Goal: Feedback & Contribution: Contribute content

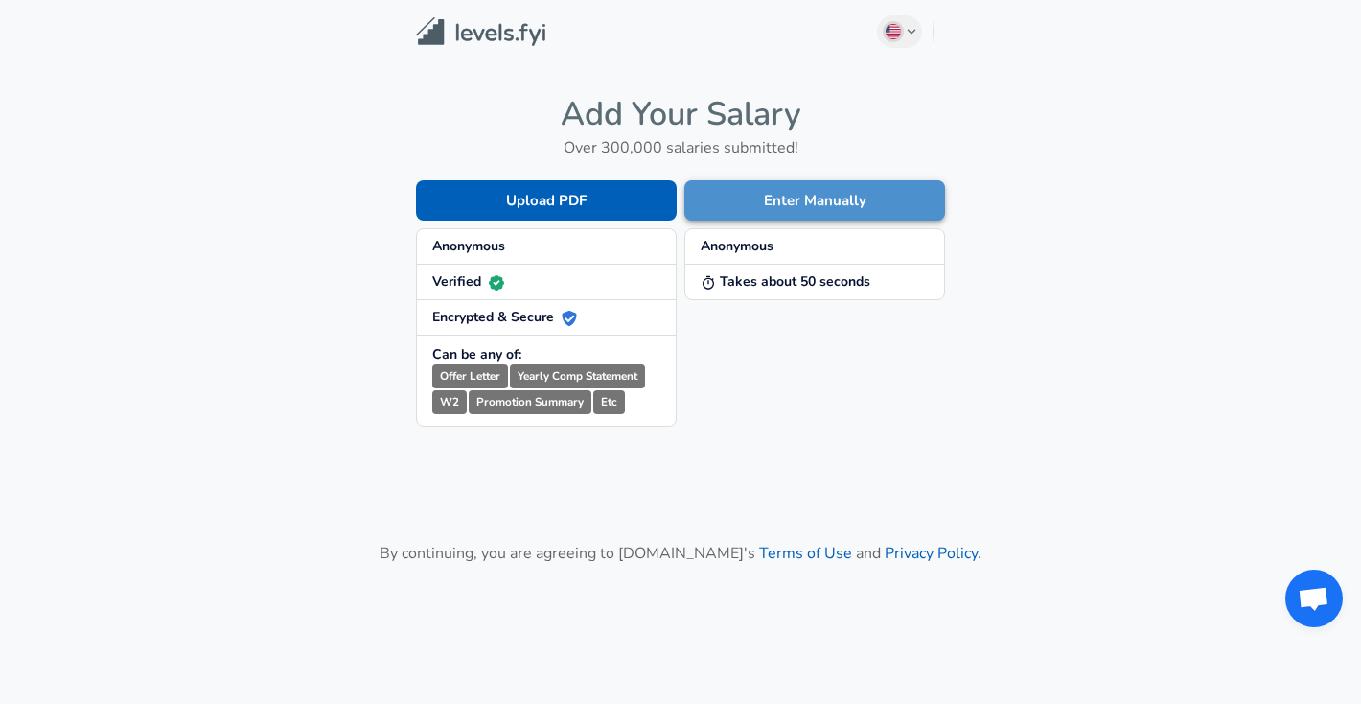
click at [730, 197] on button "Enter Manually" at bounding box center [815, 200] width 261 height 40
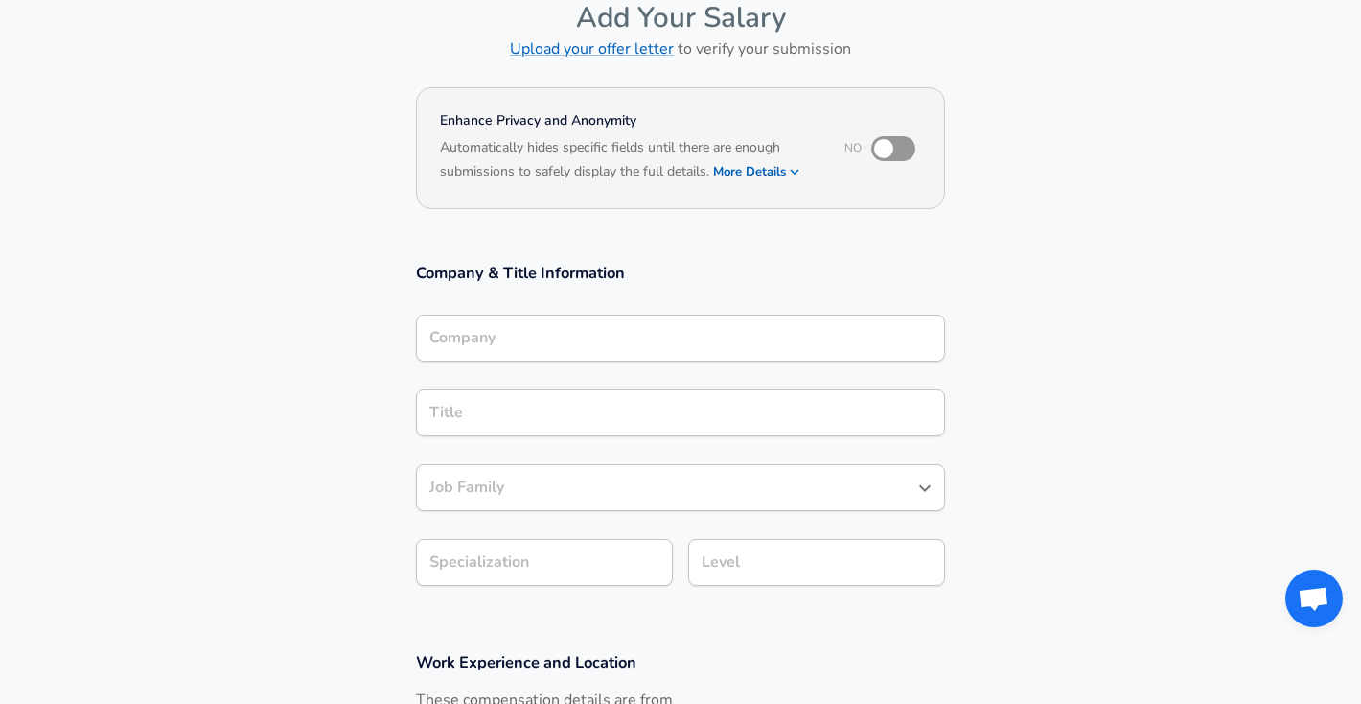
click at [634, 329] on input "Company" at bounding box center [681, 338] width 512 height 30
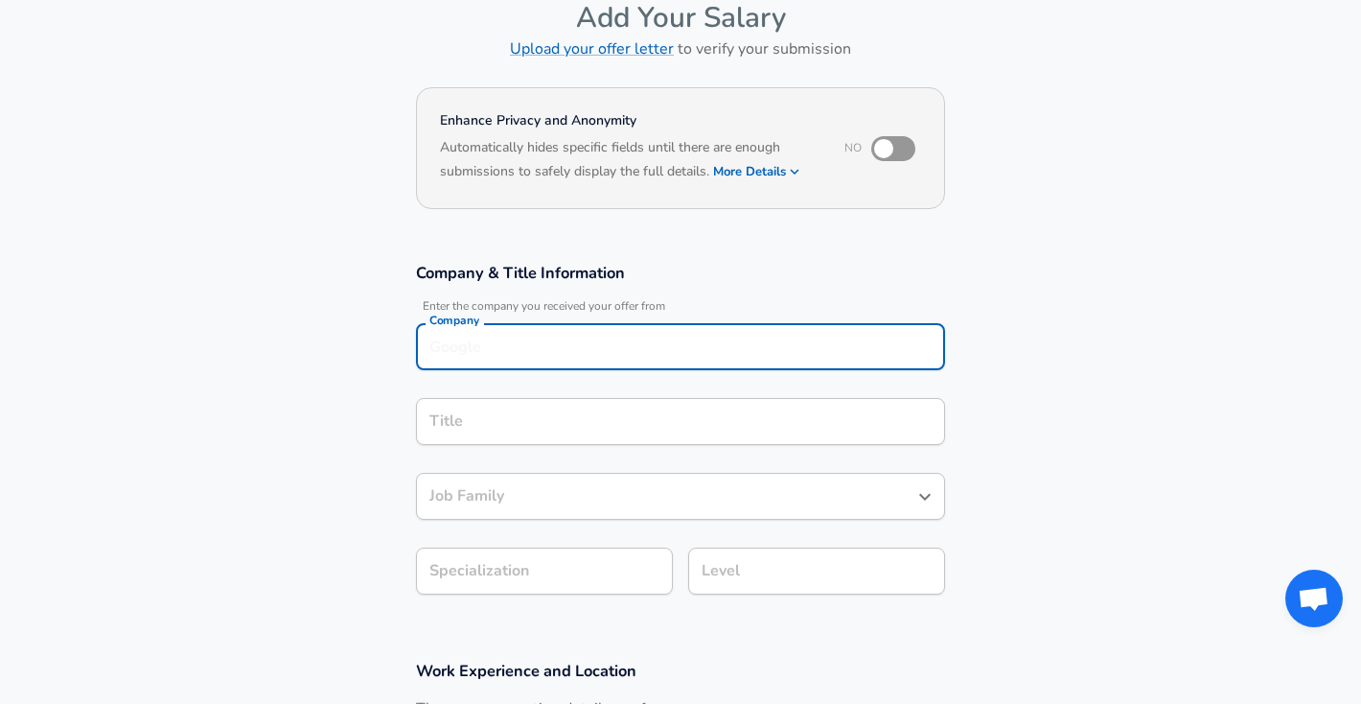
scroll to position [121, 0]
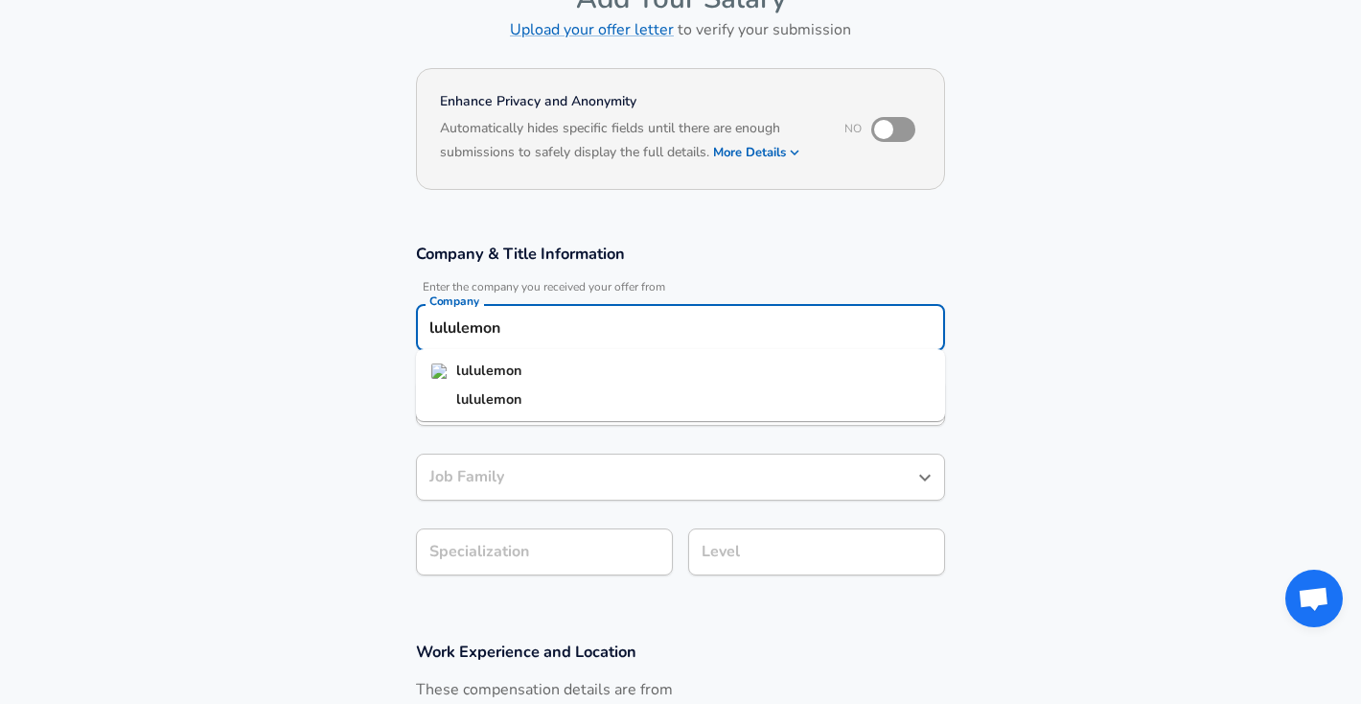
click at [614, 370] on li "lululemon" at bounding box center [680, 371] width 529 height 29
type input "lululemon"
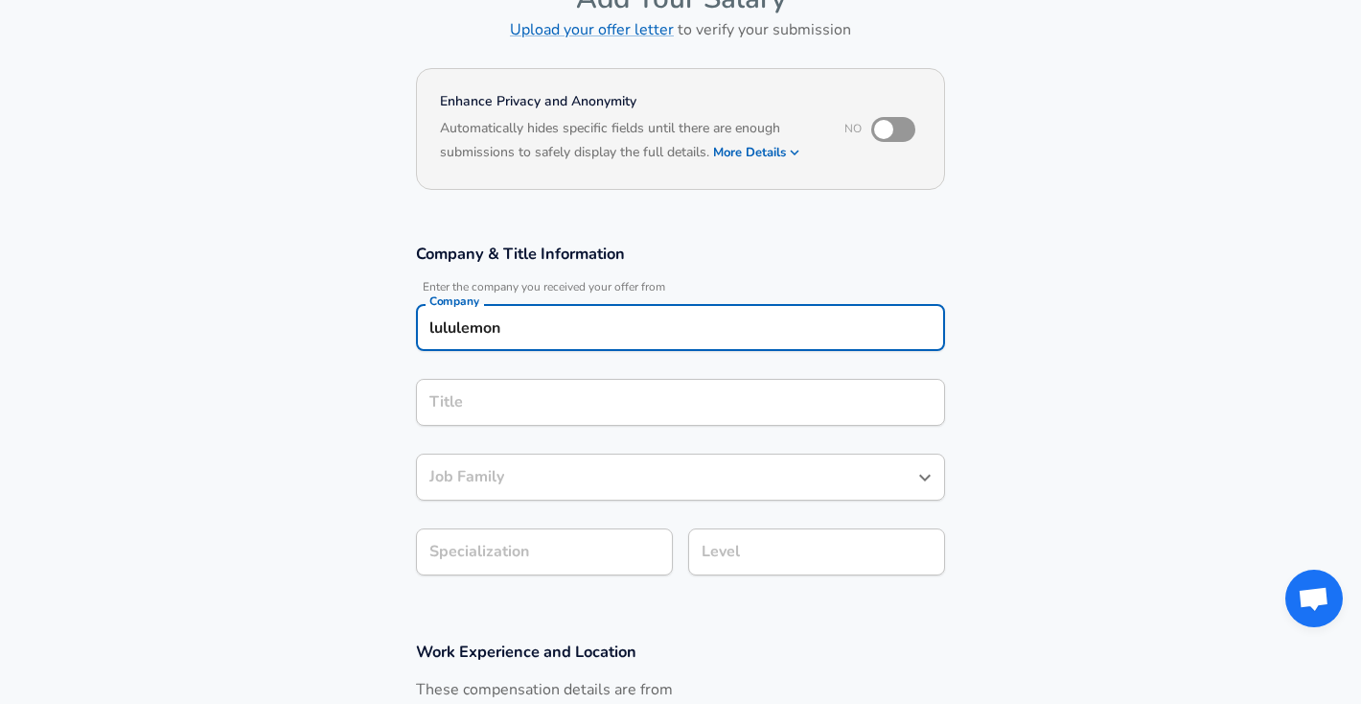
click at [579, 403] on input "Title" at bounding box center [681, 402] width 512 height 30
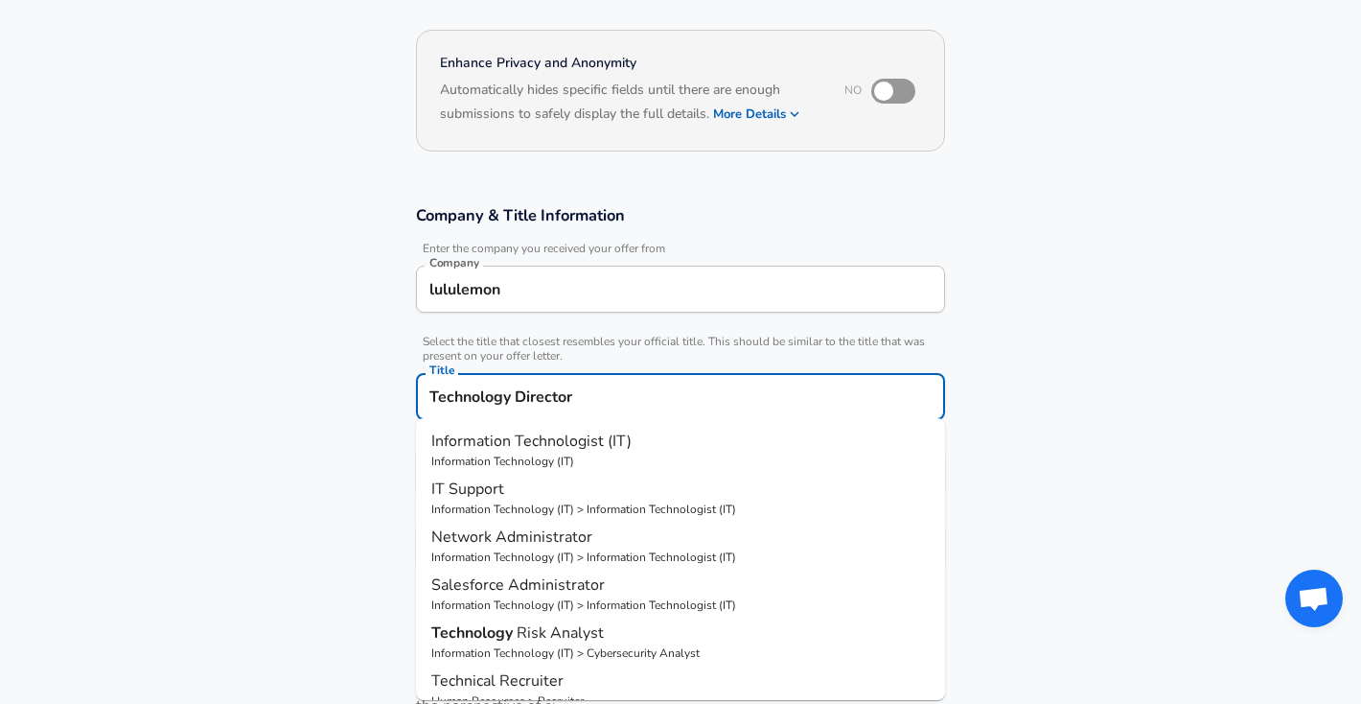
scroll to position [290, 0]
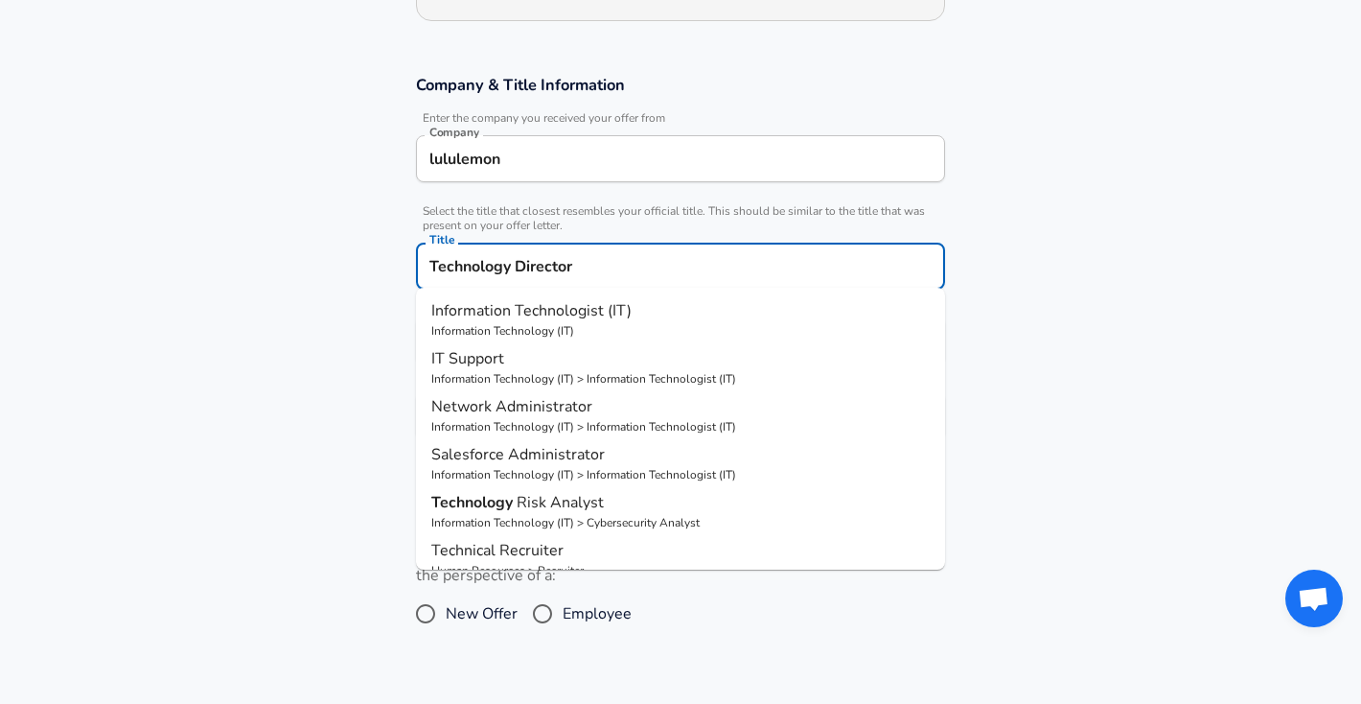
type input "Technology Director"
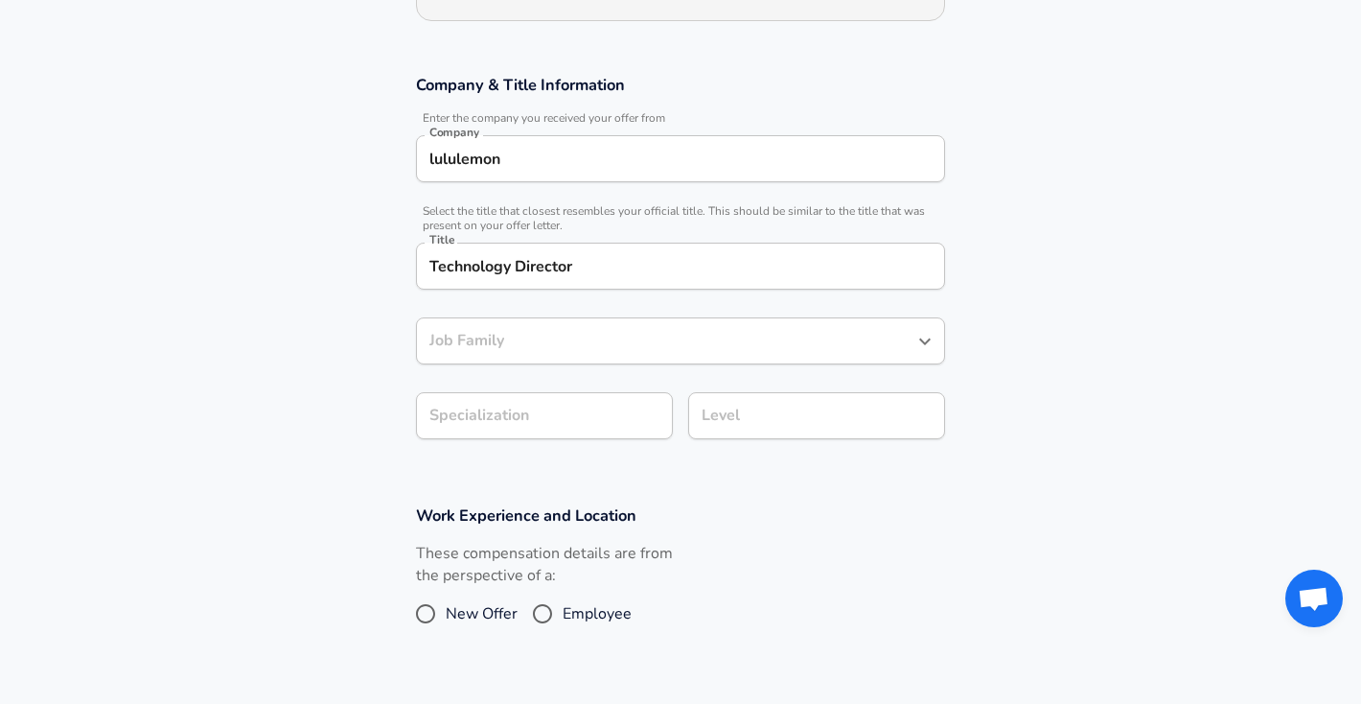
click at [1009, 334] on section "Company & Title Information Enter the company you received your offer from Comp…" at bounding box center [680, 267] width 1361 height 430
click at [668, 349] on div "Job Family" at bounding box center [680, 340] width 529 height 47
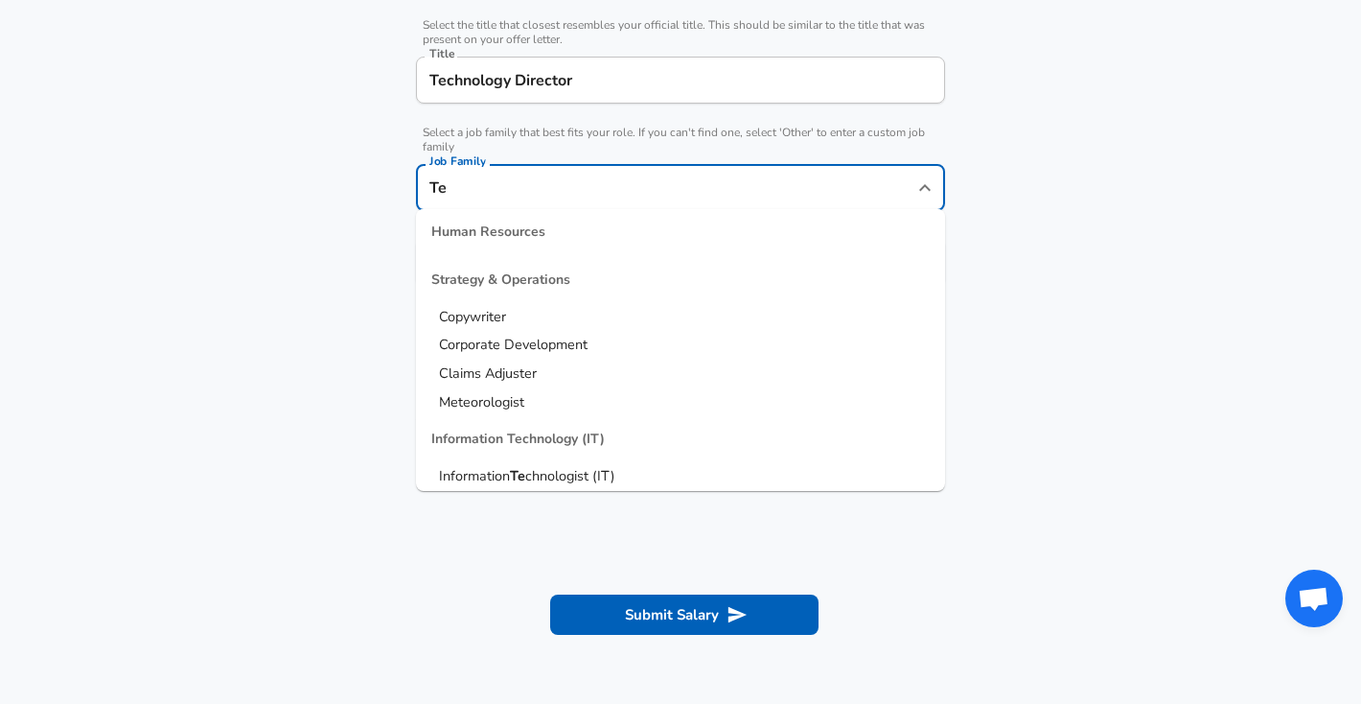
scroll to position [481, 0]
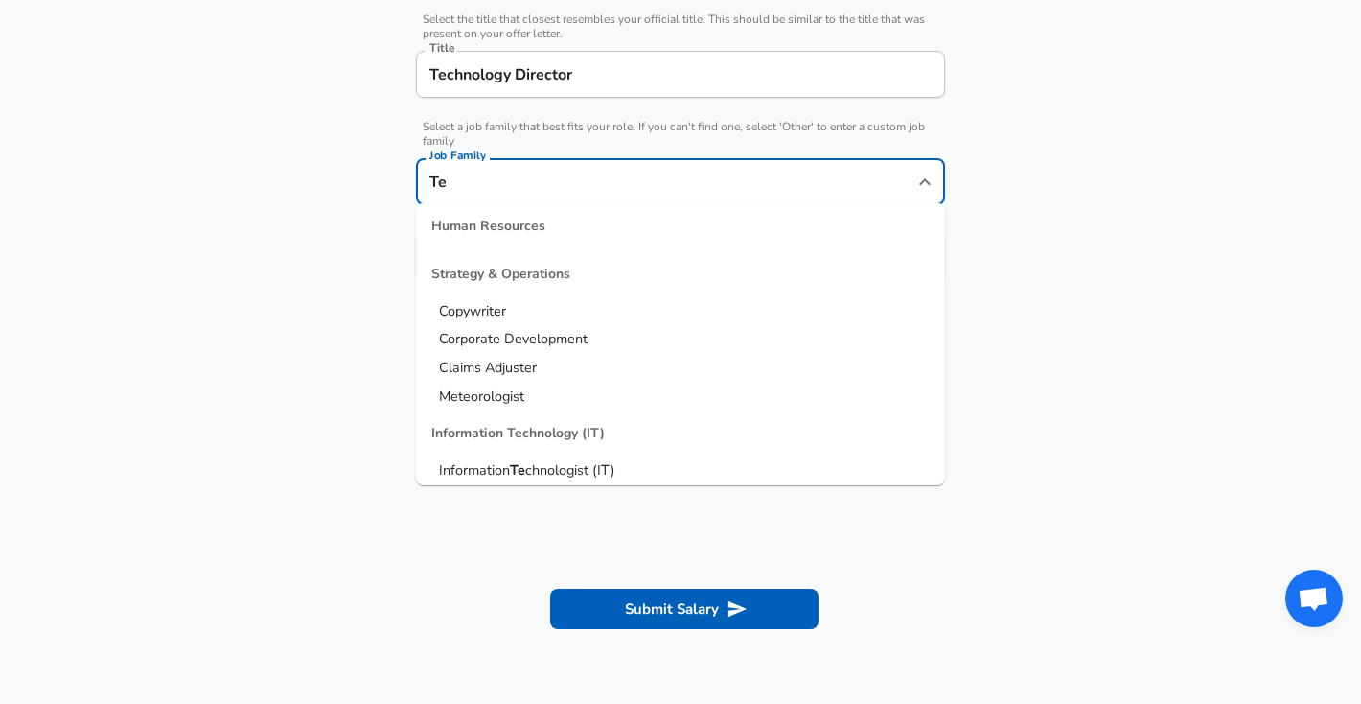
type input "T"
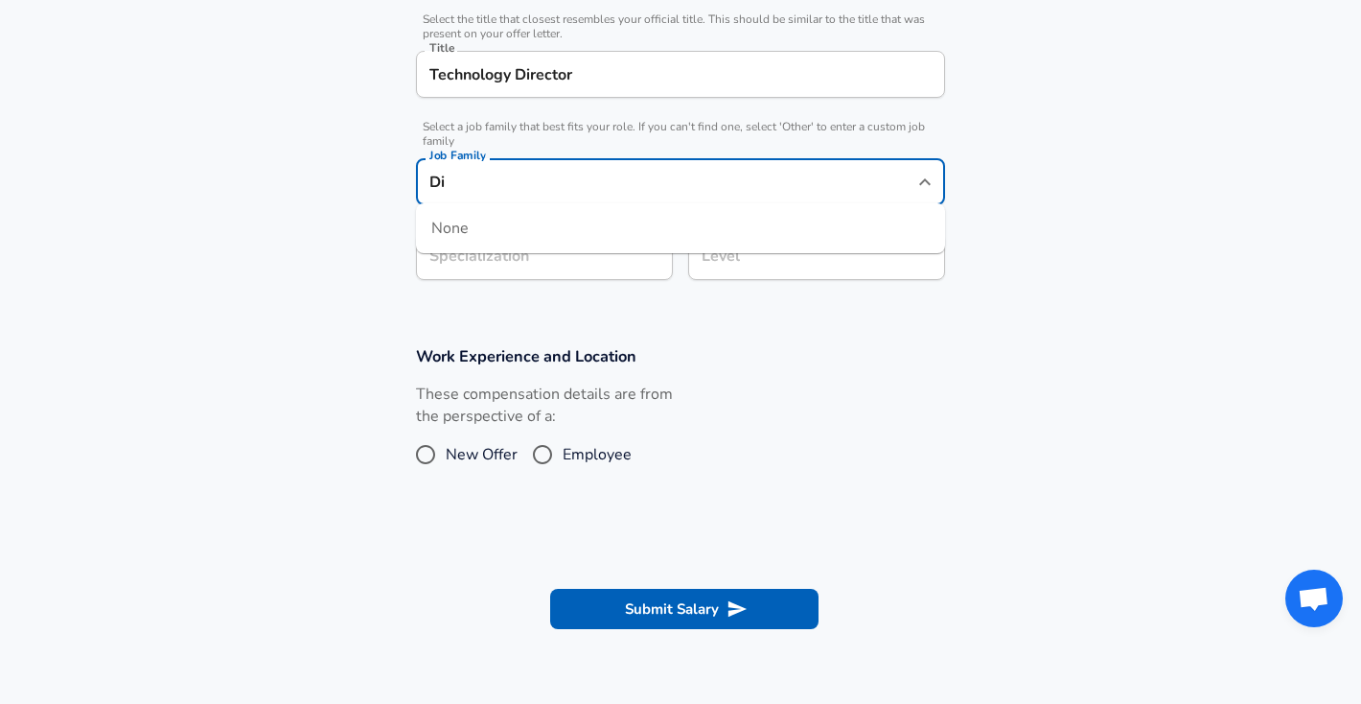
type input "D"
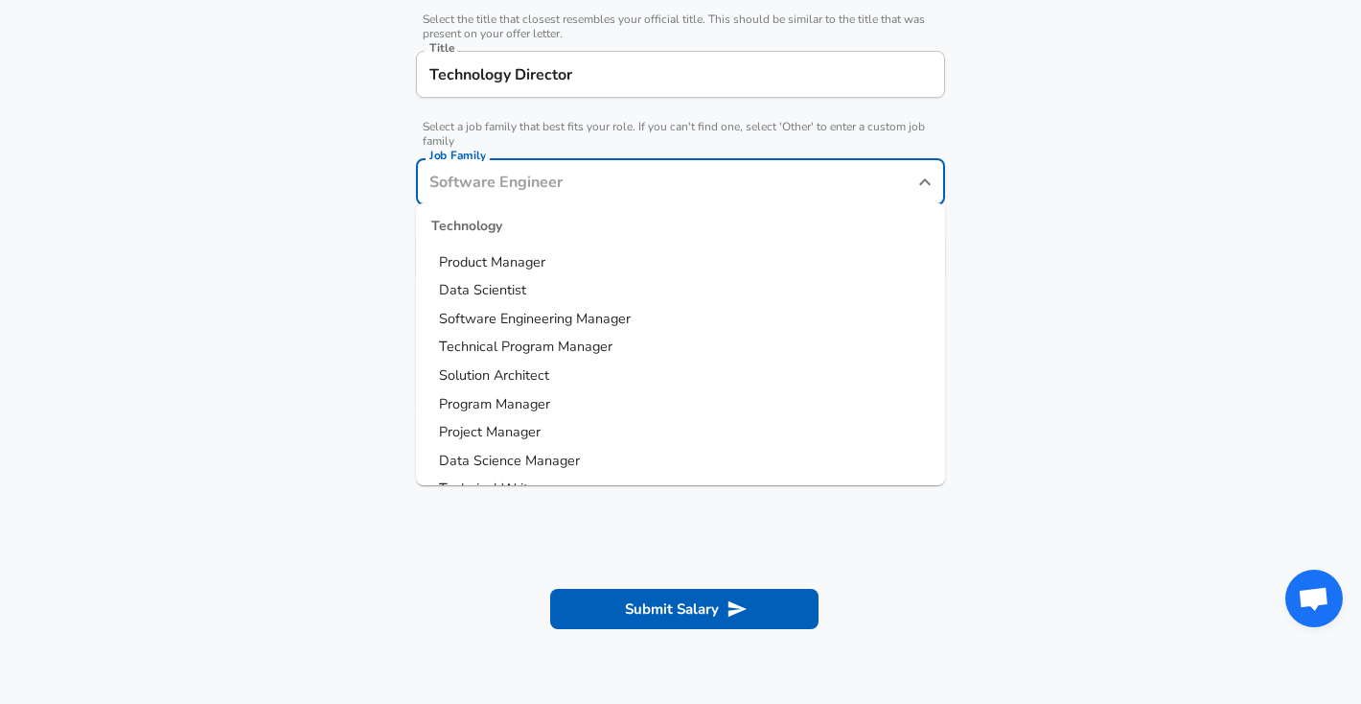
scroll to position [14, 0]
click at [511, 340] on span "Software Engineering Manager" at bounding box center [535, 341] width 192 height 19
type input "Software Engineering Manager"
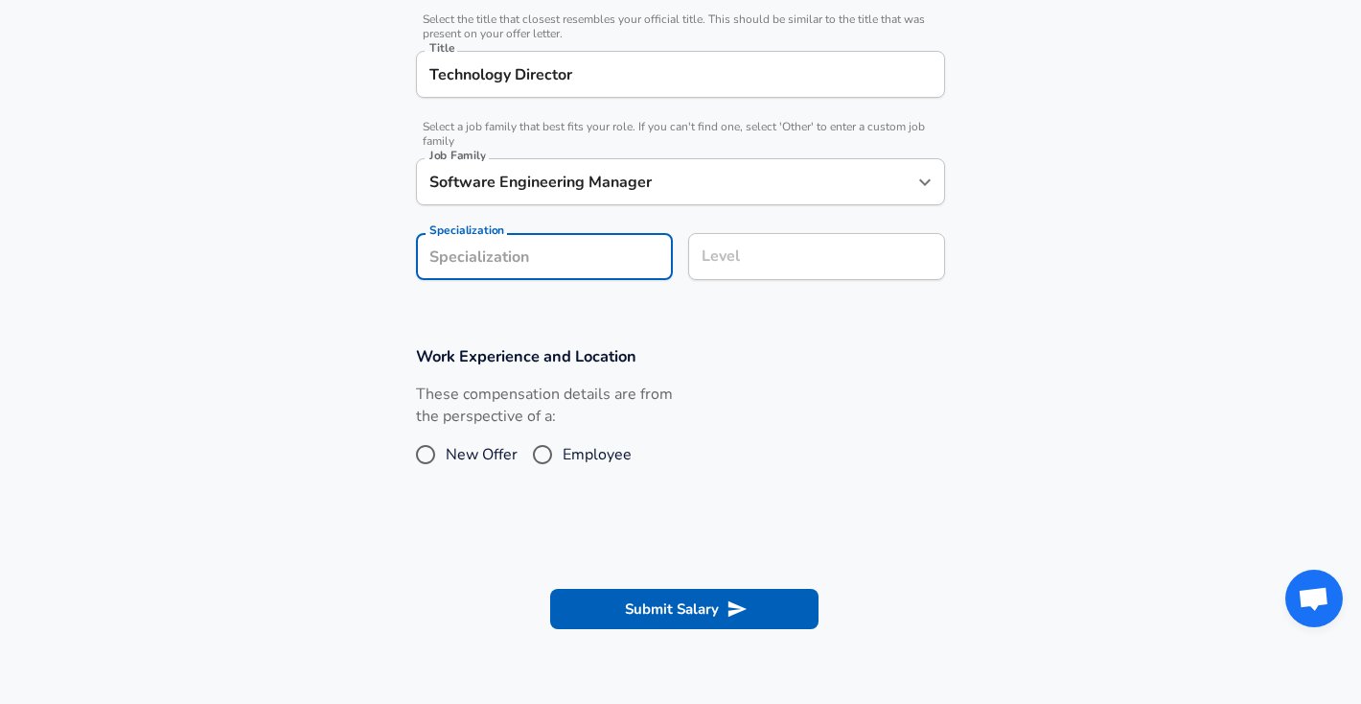
click at [550, 253] on section "Company & Title Information Enter the company you received your offer from Comp…" at bounding box center [680, 91] width 1361 height 463
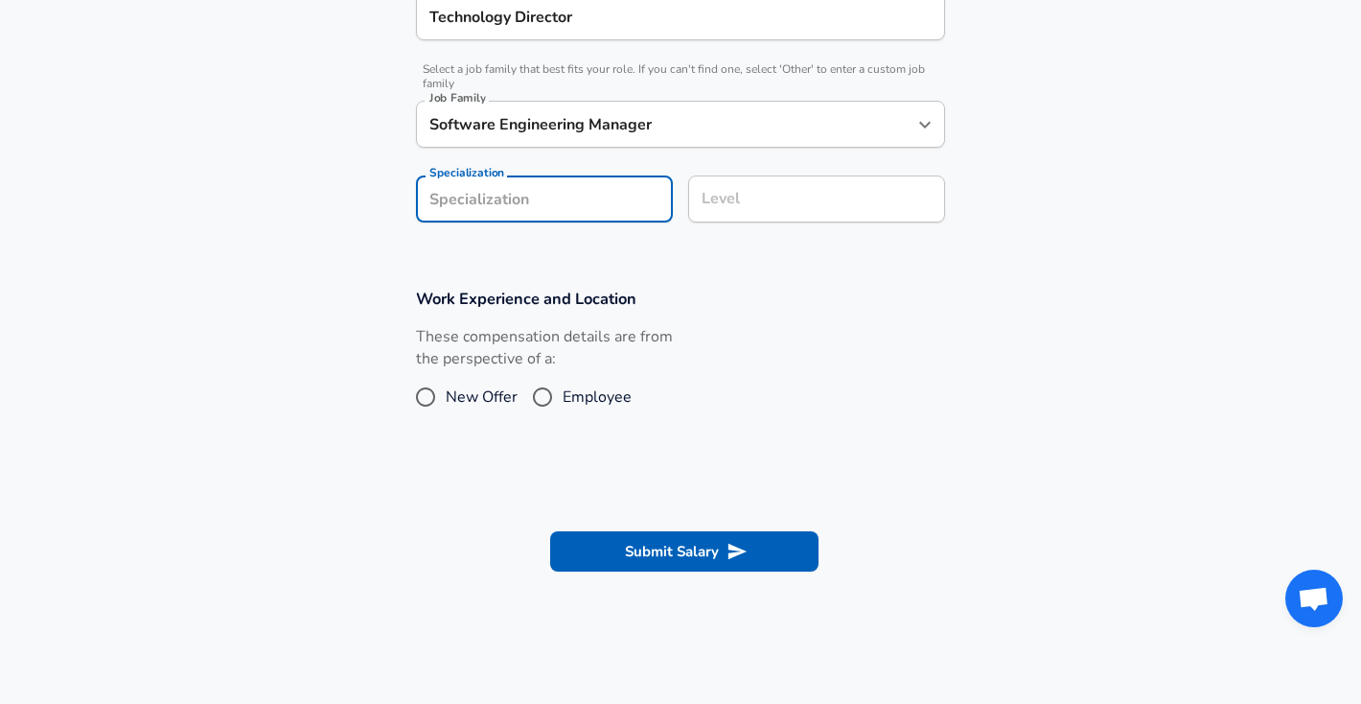
click at [541, 397] on input "Employee" at bounding box center [543, 397] width 40 height 31
radio input "true"
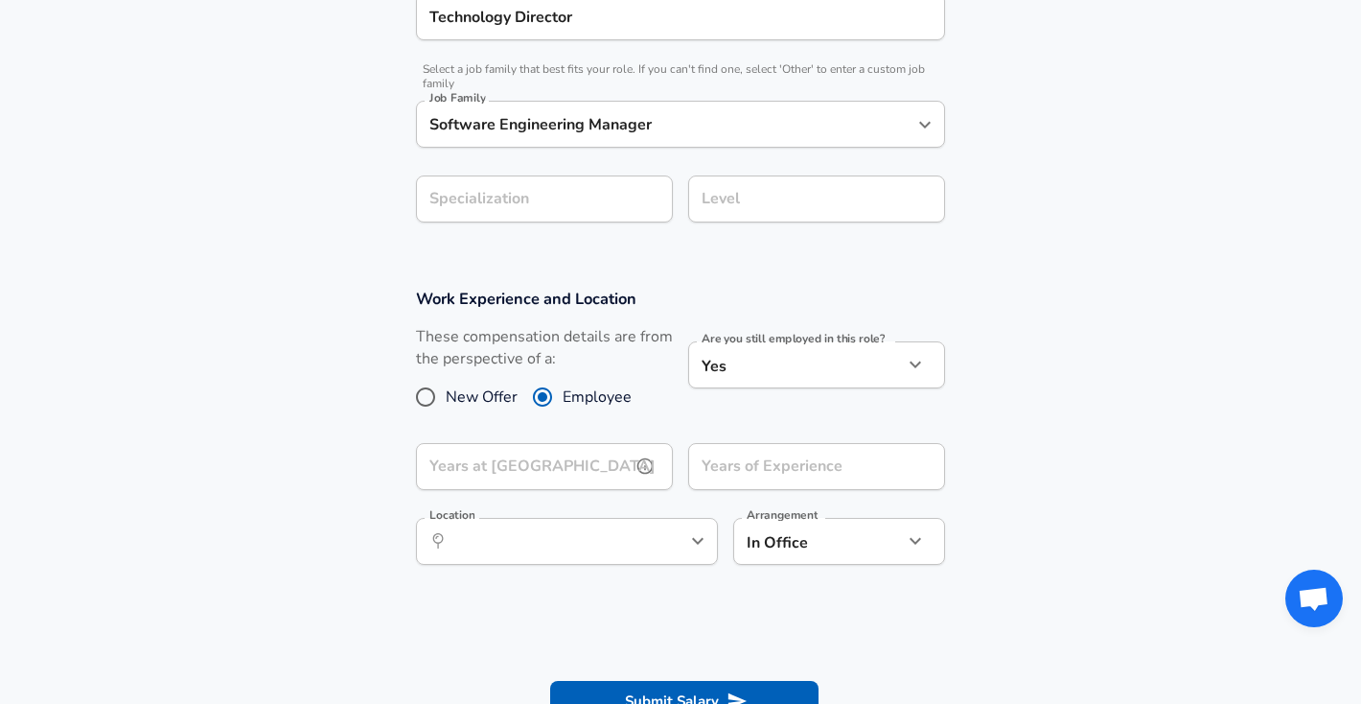
click at [548, 472] on input "Years at [GEOGRAPHIC_DATA]" at bounding box center [523, 466] width 215 height 47
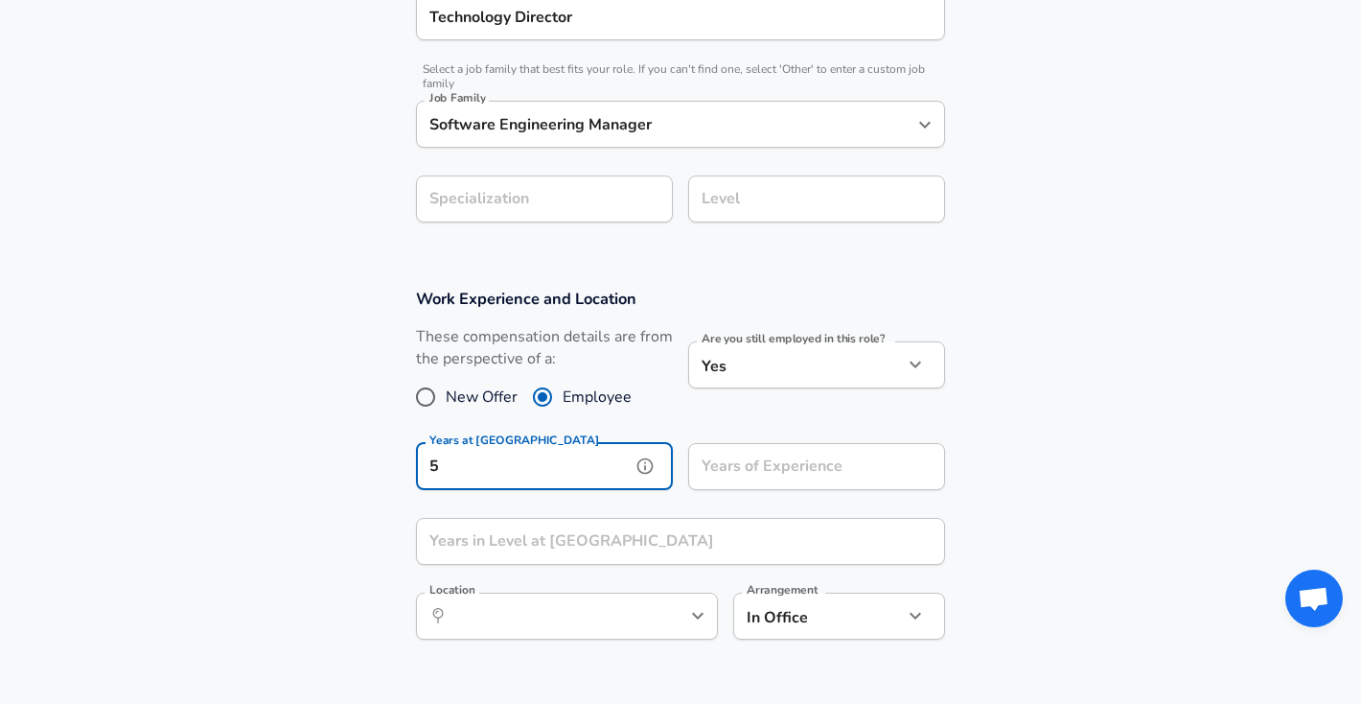
type input "5"
click at [730, 468] on input "Years of Experience" at bounding box center [795, 466] width 215 height 47
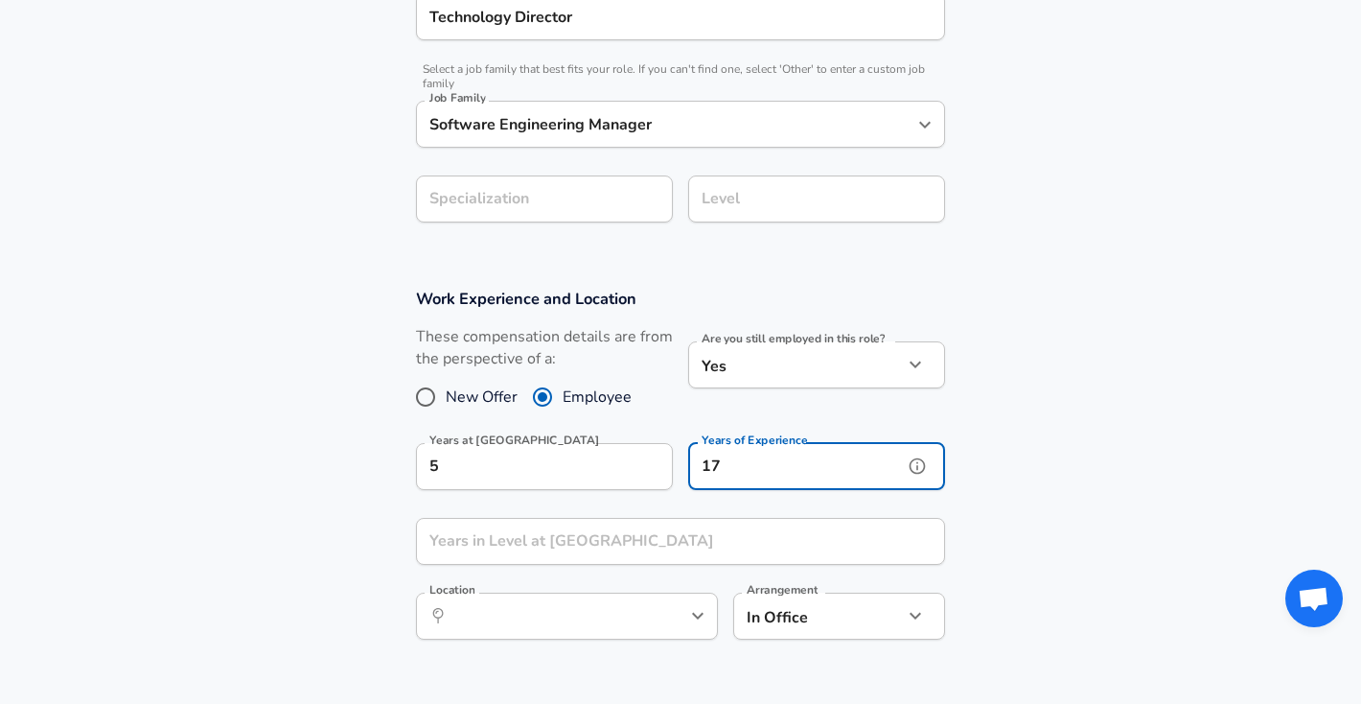
type input "17"
click at [535, 541] on input "Years in Level at [GEOGRAPHIC_DATA]" at bounding box center [659, 541] width 487 height 47
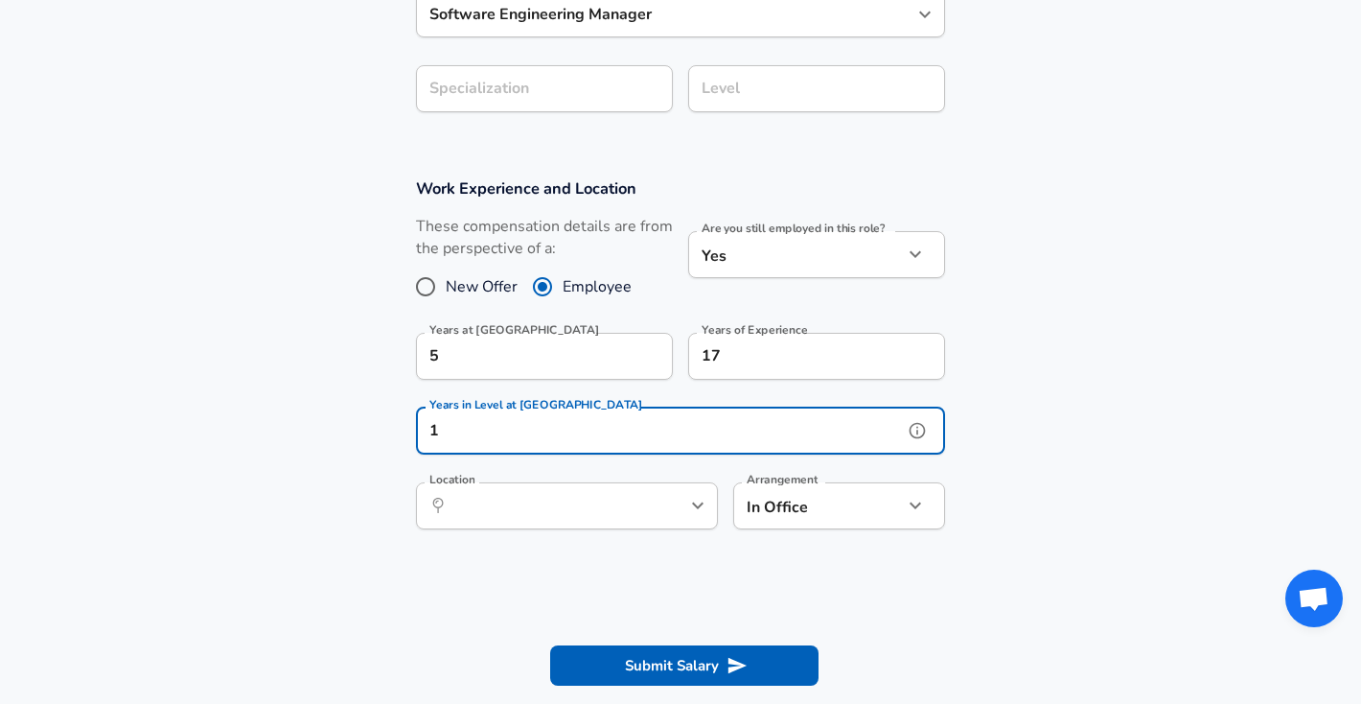
scroll to position [659, 0]
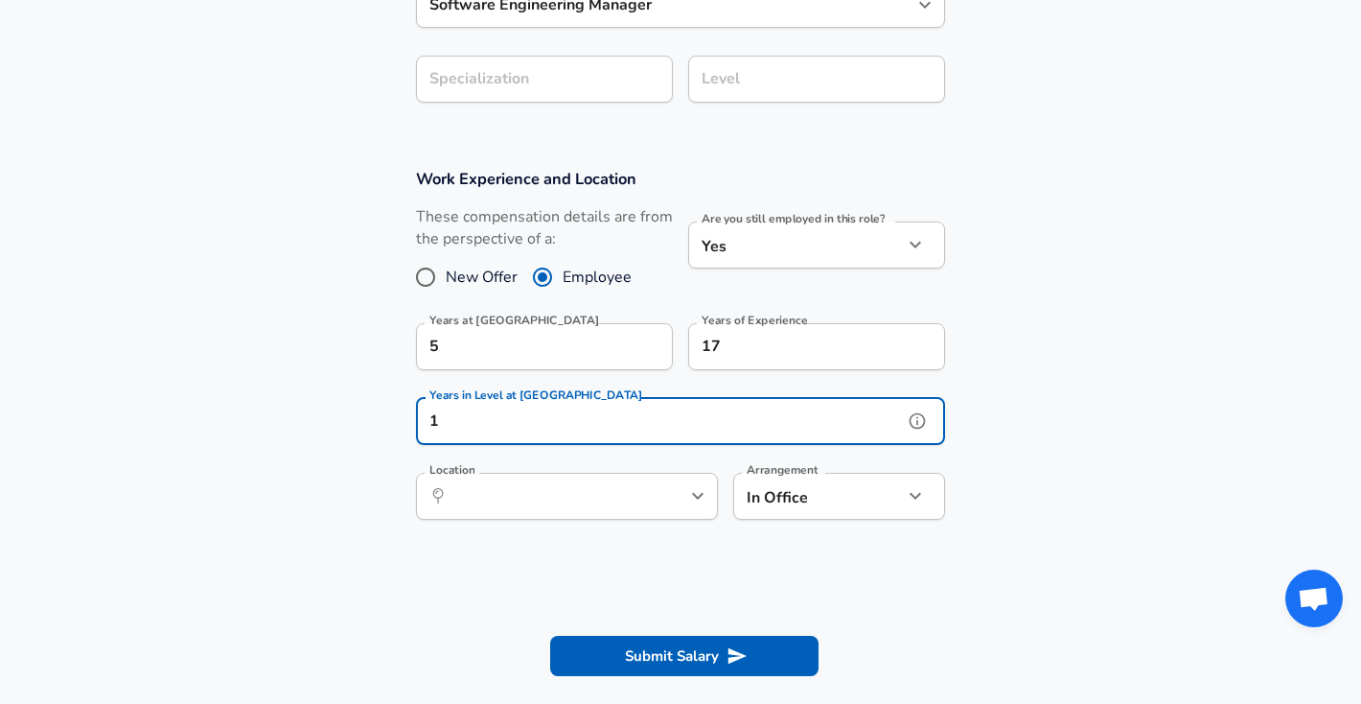
click at [558, 508] on div "​ Location" at bounding box center [567, 496] width 302 height 47
type input "1"
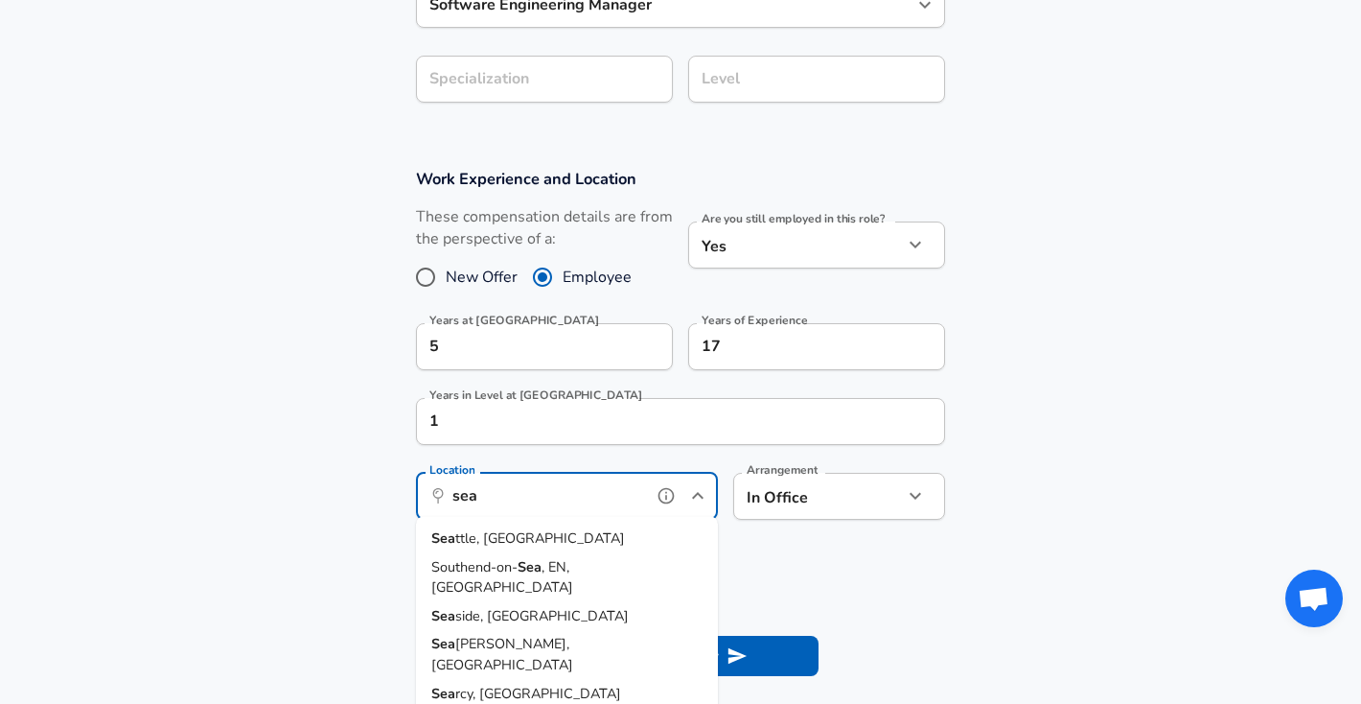
click at [547, 536] on li "Sea ttle, [GEOGRAPHIC_DATA]" at bounding box center [567, 538] width 302 height 29
type input "[GEOGRAPHIC_DATA], [GEOGRAPHIC_DATA]"
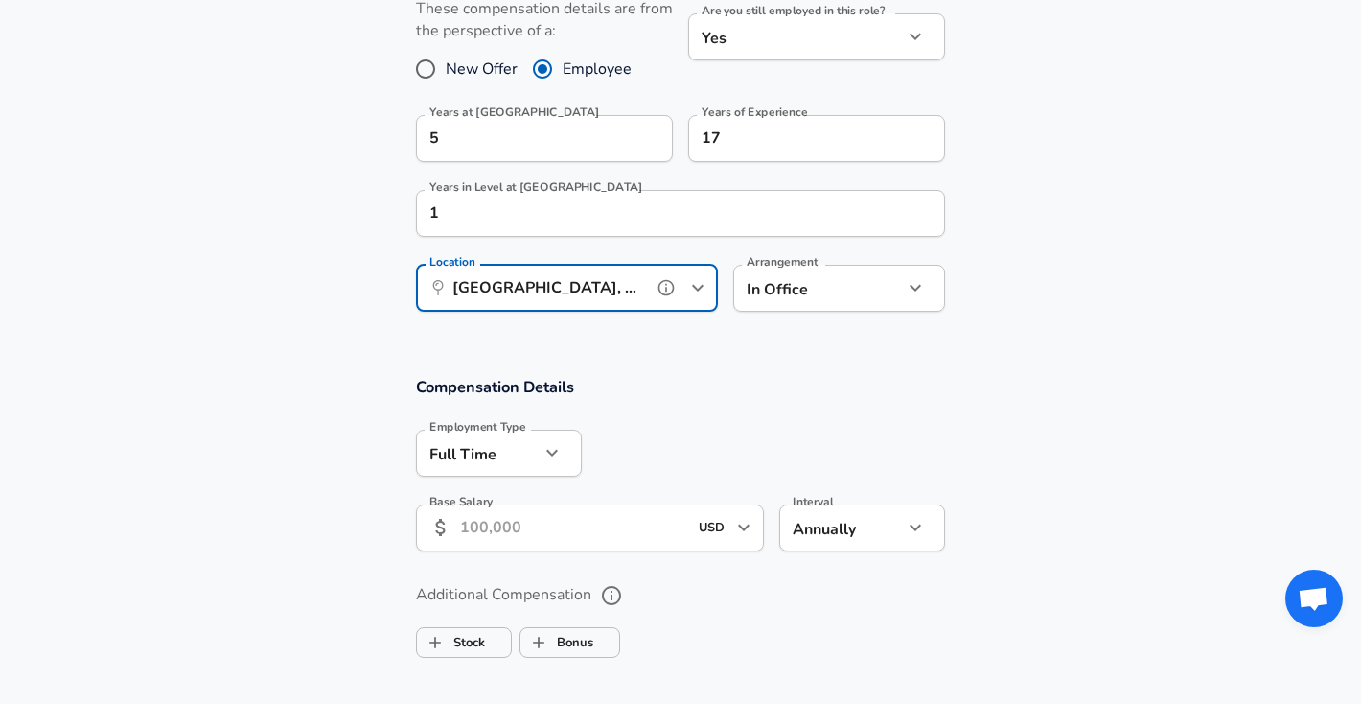
scroll to position [872, 0]
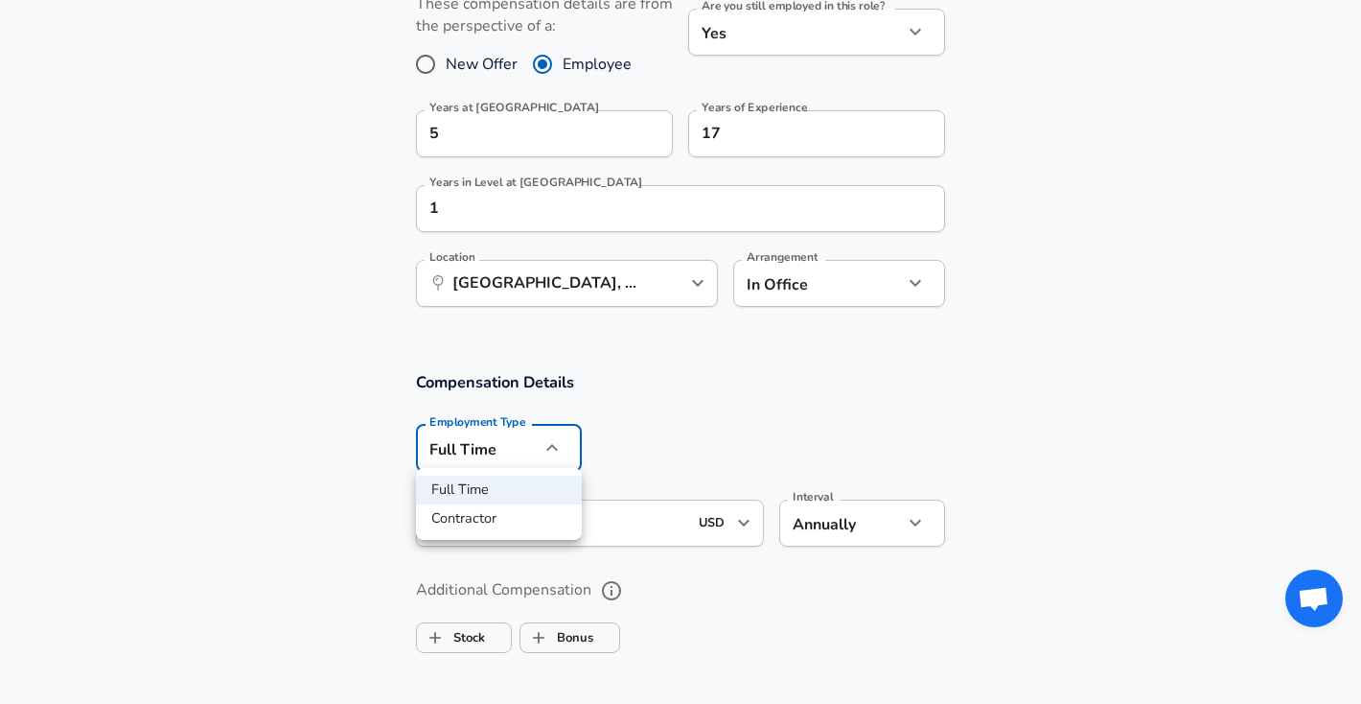
click at [707, 329] on div at bounding box center [680, 352] width 1361 height 704
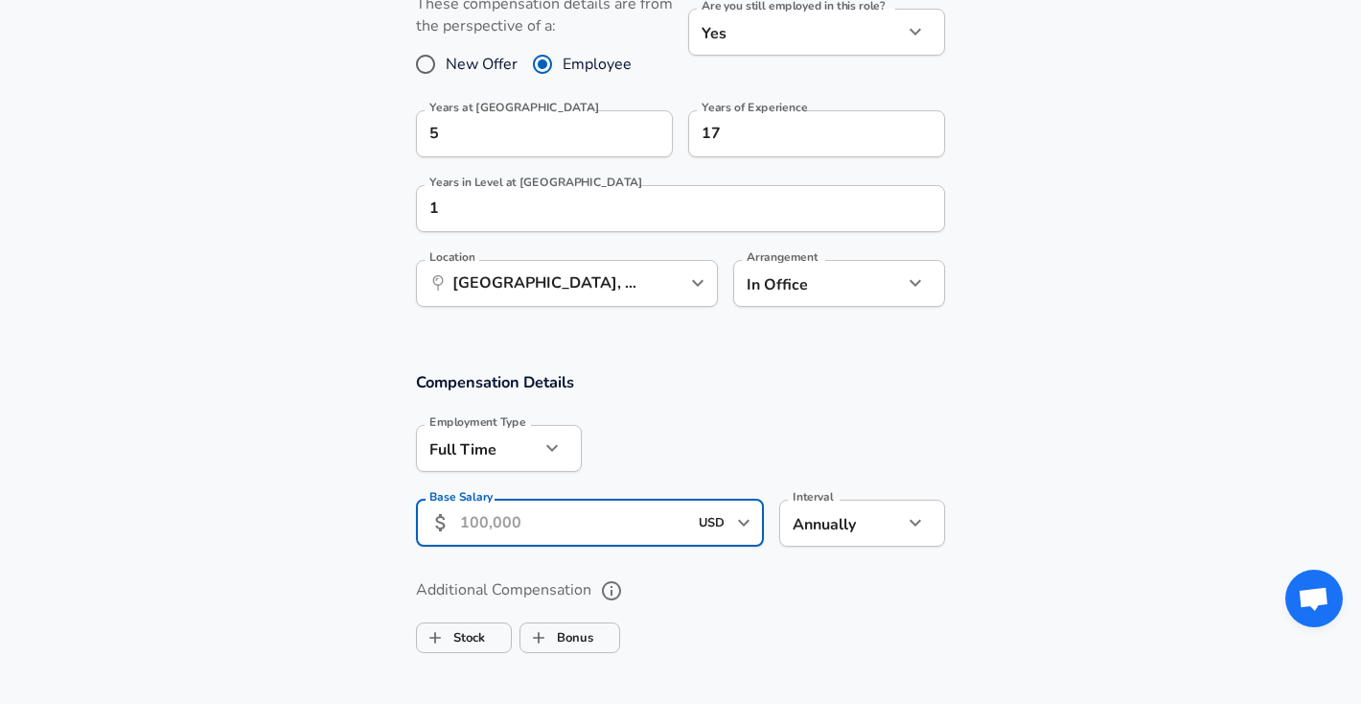
click at [586, 525] on input "Base Salary" at bounding box center [573, 523] width 227 height 47
type input "245,000"
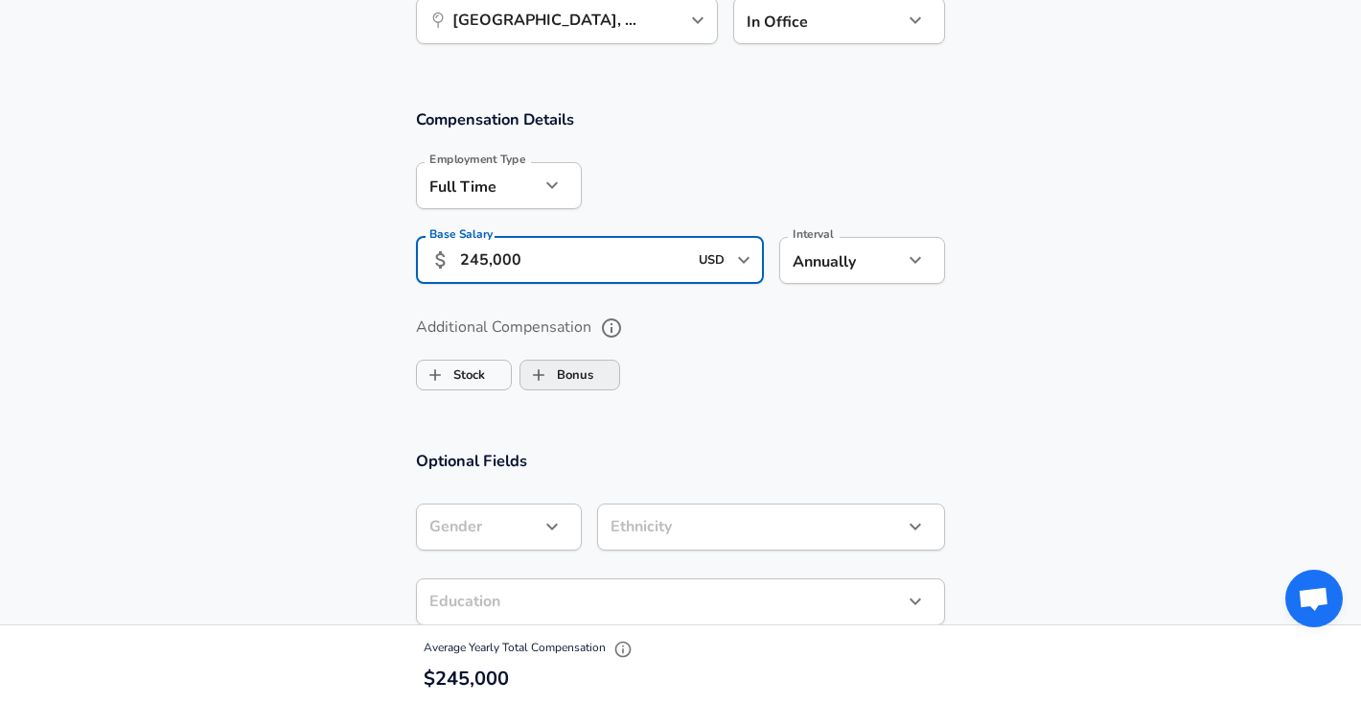
scroll to position [1160, 0]
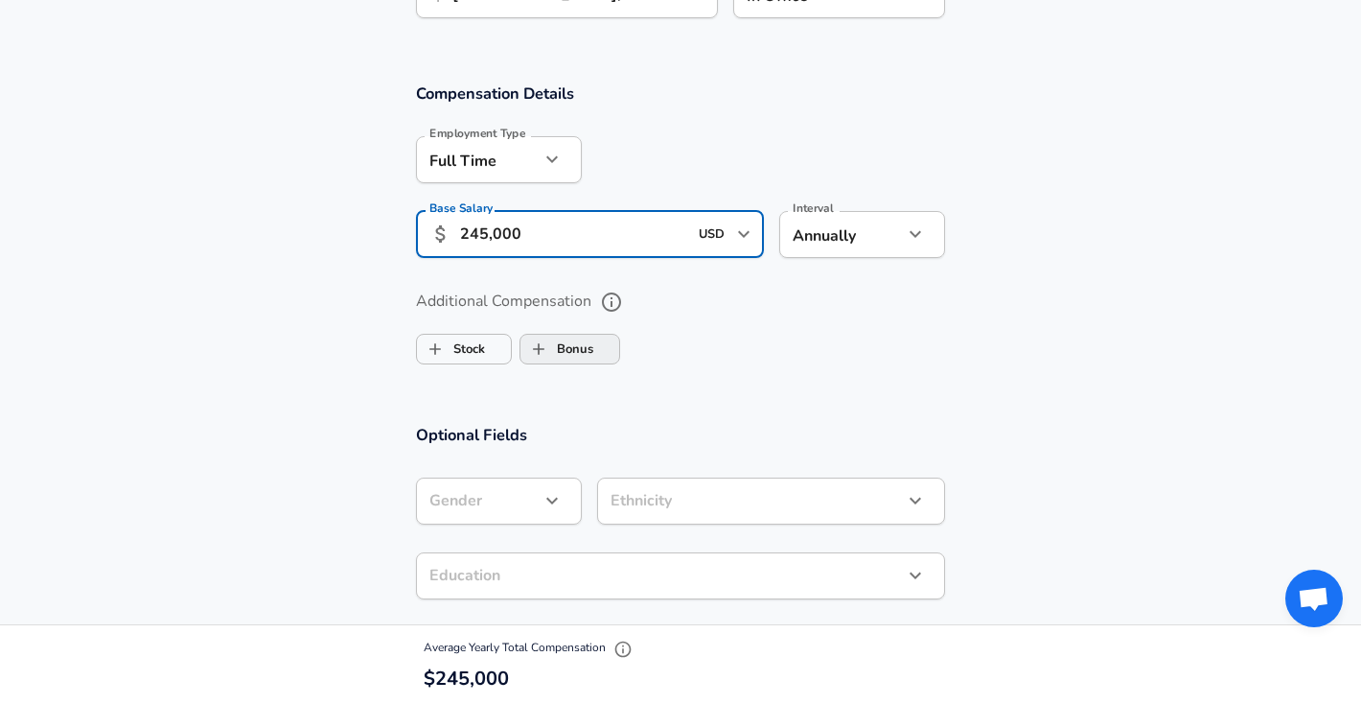
click at [559, 341] on label "Bonus" at bounding box center [557, 349] width 73 height 36
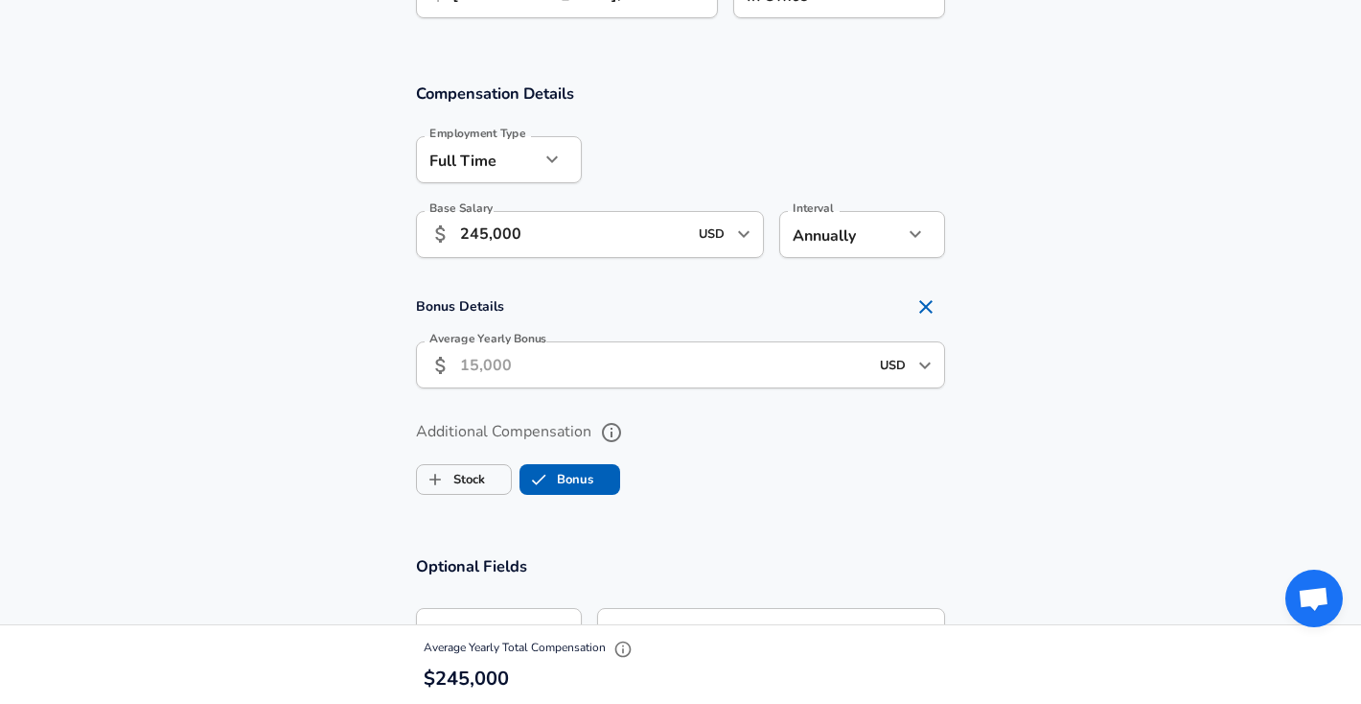
checkbox input "true"
click at [545, 371] on input "Average Yearly Bonus" at bounding box center [664, 364] width 408 height 47
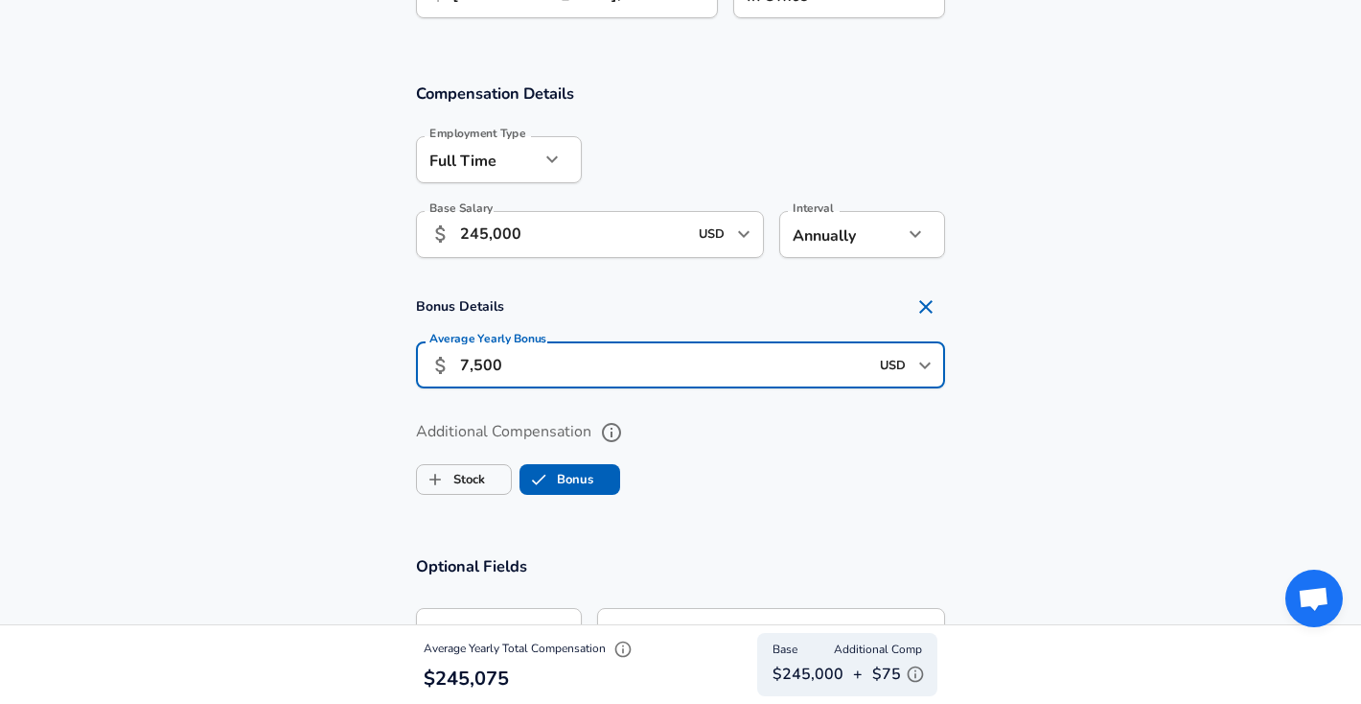
type input "75,000"
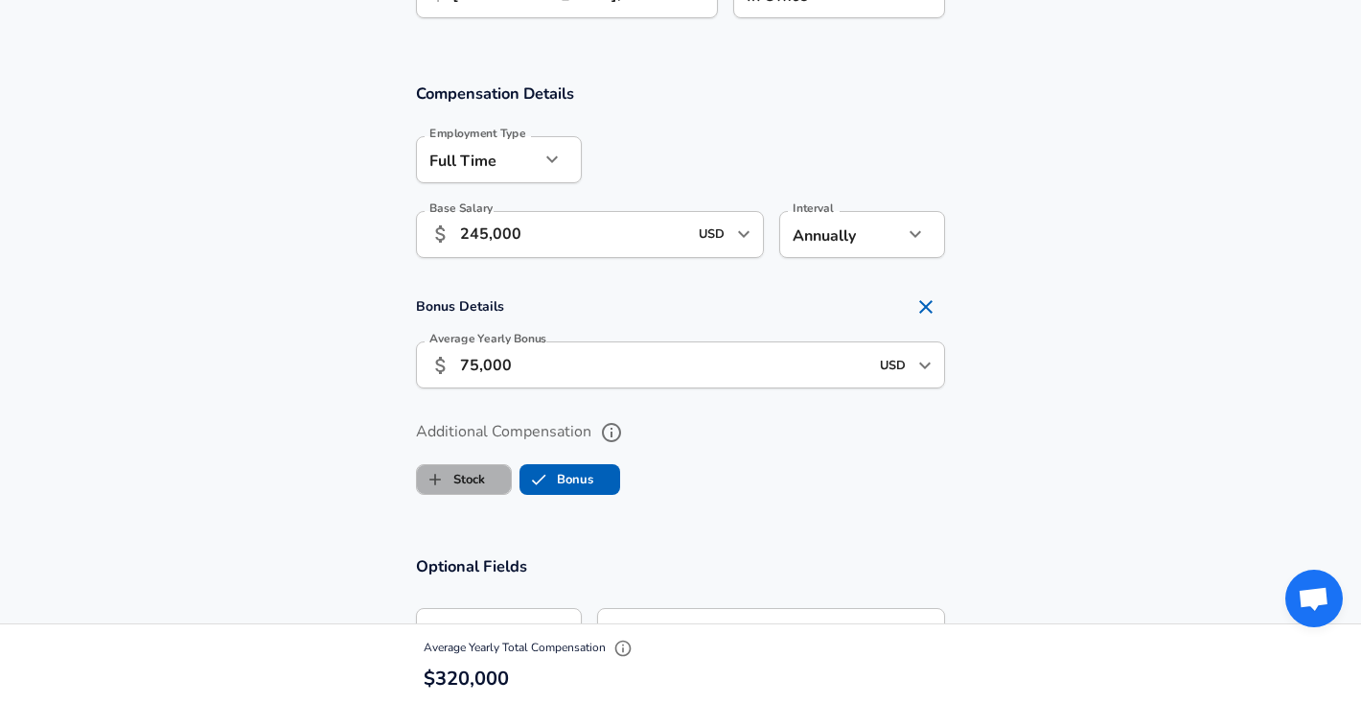
click at [478, 474] on label "Stock" at bounding box center [451, 479] width 68 height 36
checkbox input "true"
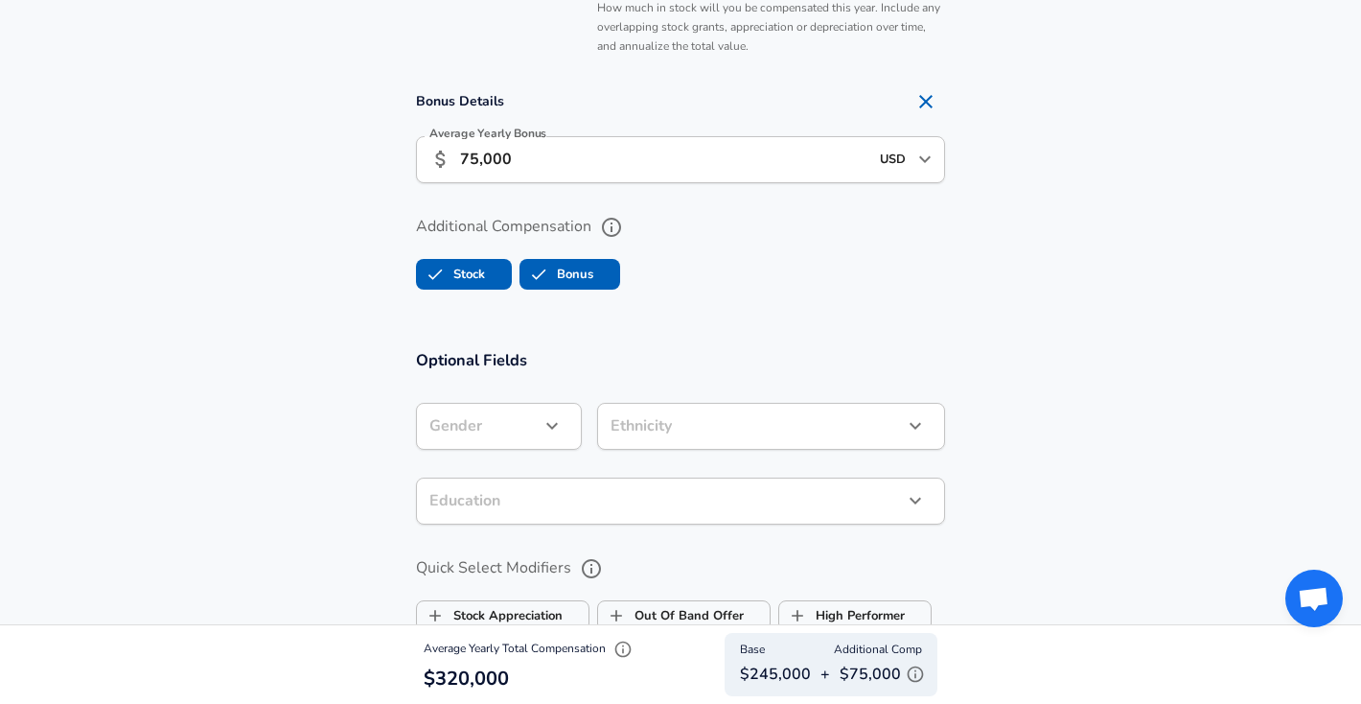
scroll to position [1263, 0]
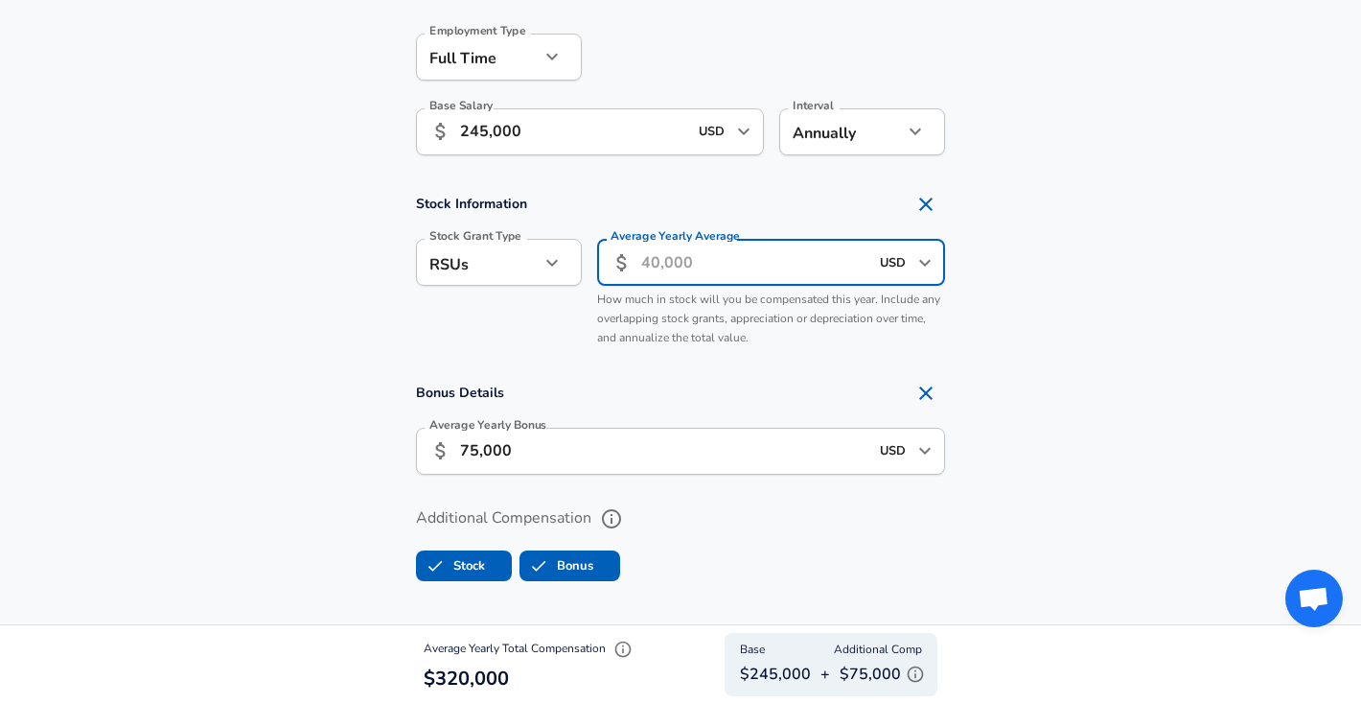
drag, startPoint x: 696, startPoint y: 262, endPoint x: 640, endPoint y: 262, distance: 56.6
click at [640, 262] on div "​ USD ​ Average Yearly Average" at bounding box center [771, 262] width 348 height 47
type input "20,000"
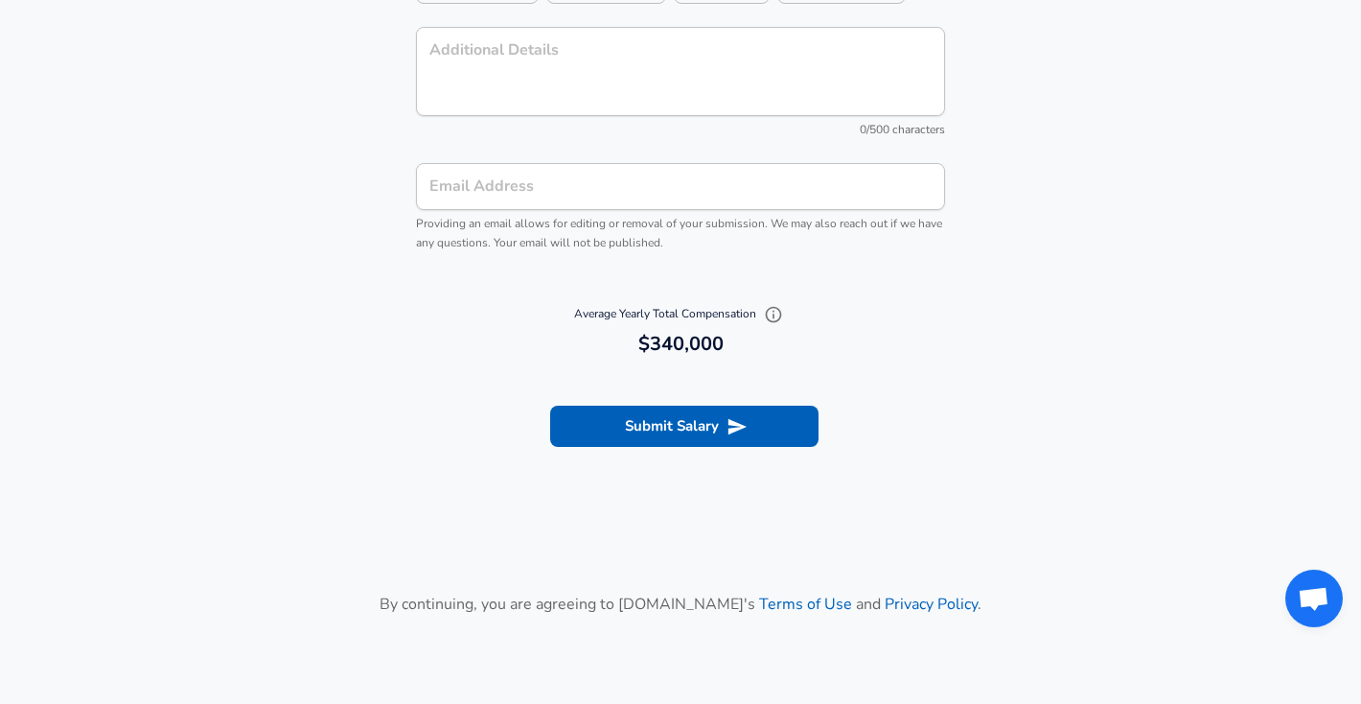
scroll to position [2225, 0]
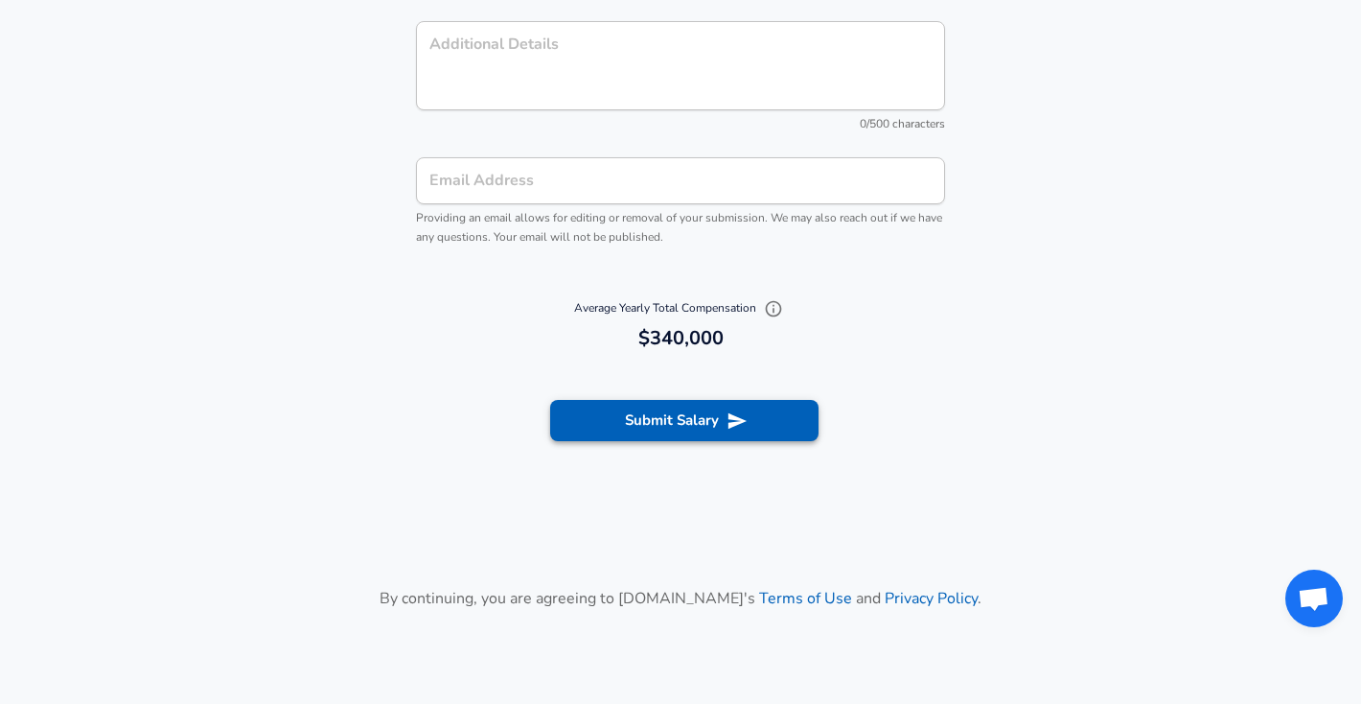
click at [690, 424] on button "Submit Salary" at bounding box center [684, 420] width 268 height 40
